Goal: Transaction & Acquisition: Subscribe to service/newsletter

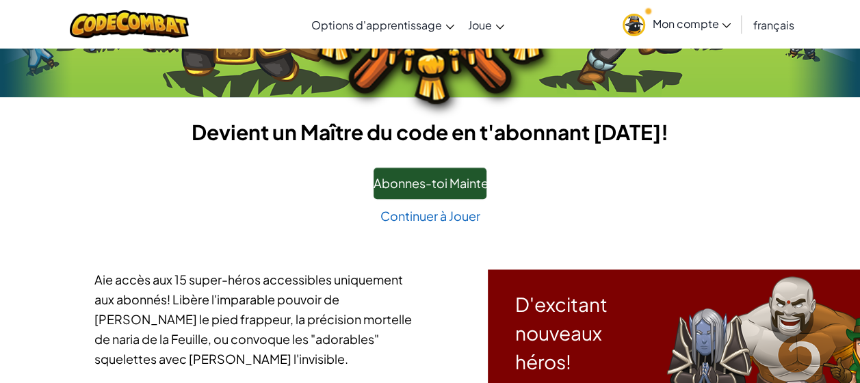
scroll to position [369, 0]
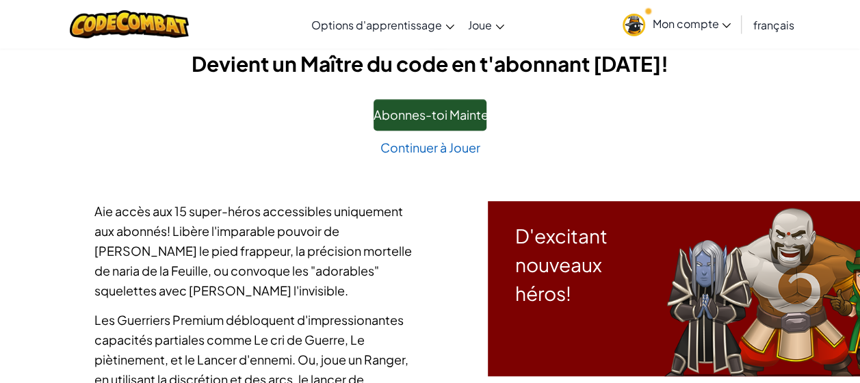
click at [678, 23] on span "Mon compte" at bounding box center [691, 23] width 79 height 14
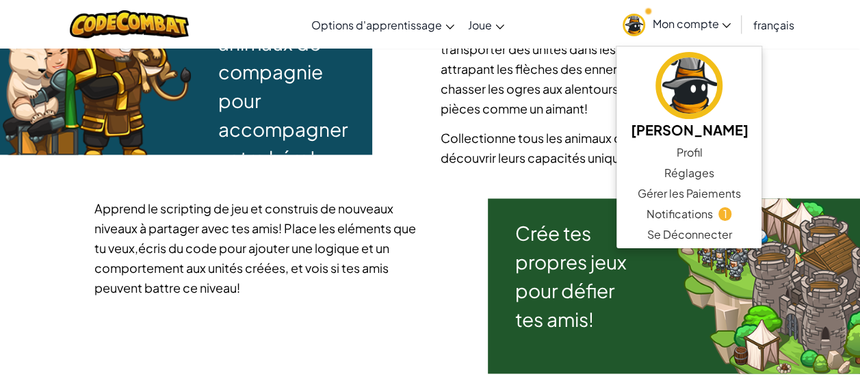
scroll to position [985, 0]
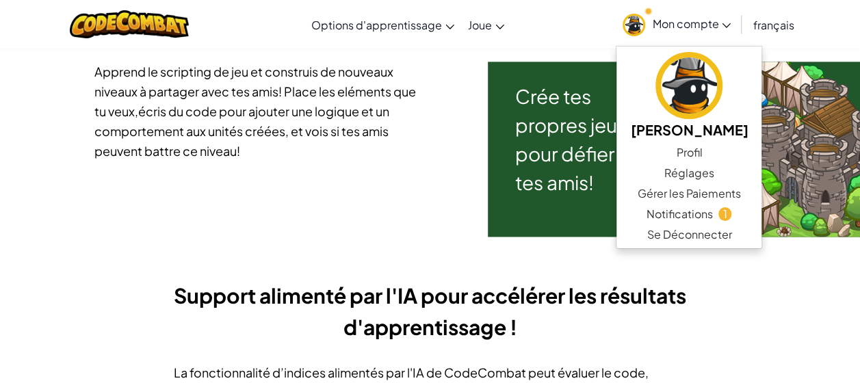
click at [429, 201] on div "Apprend le scripting de jeu et construis de nouveaux niveaux à partager avec te…" at bounding box center [430, 149] width 692 height 175
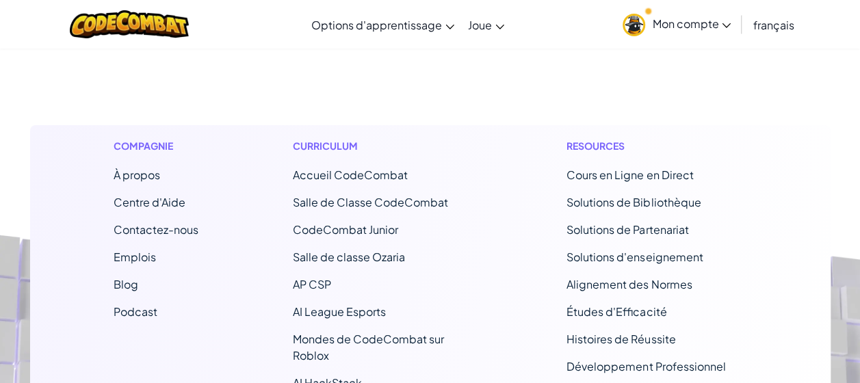
scroll to position [2215, 0]
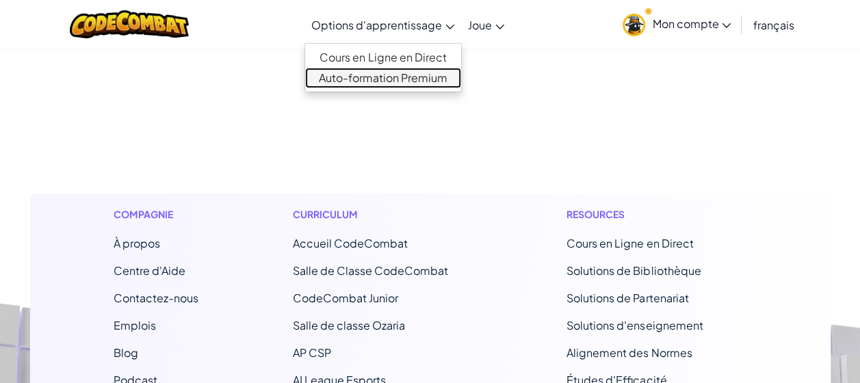
click at [373, 77] on link "Auto-formation Premium" at bounding box center [383, 78] width 156 height 21
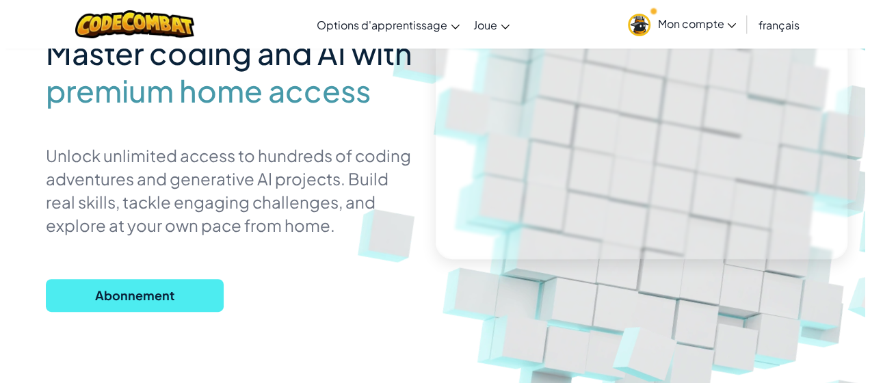
scroll to position [274, 0]
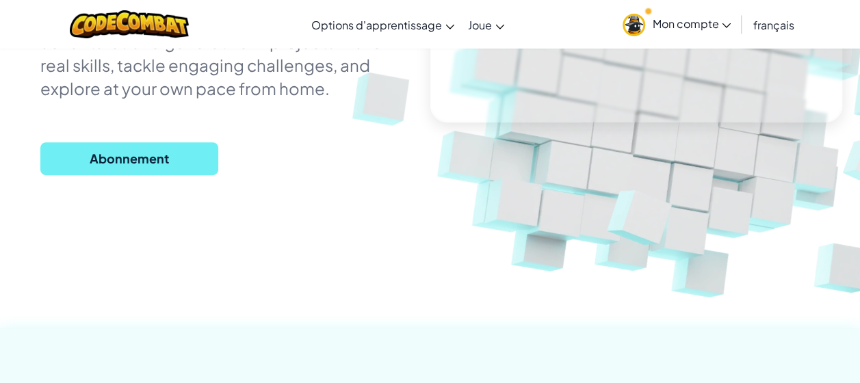
click at [120, 150] on span "Abonnement" at bounding box center [129, 158] width 178 height 33
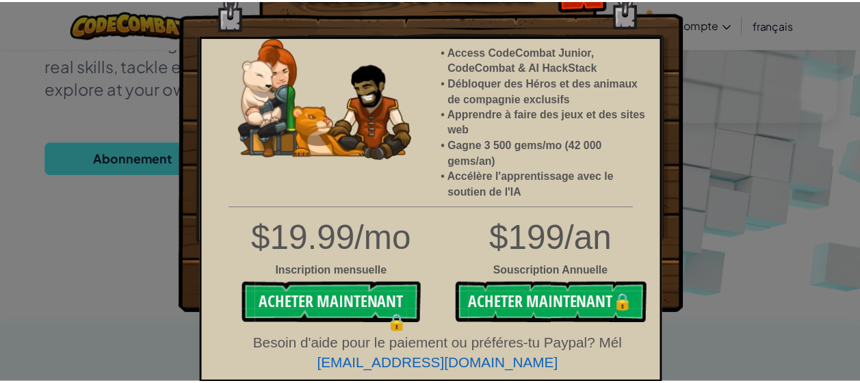
scroll to position [0, 0]
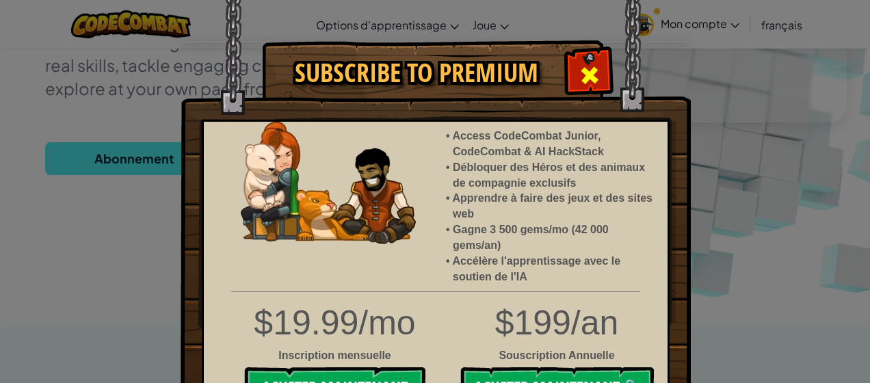
click at [572, 73] on div at bounding box center [589, 73] width 43 height 43
